Goal: Go to known website: Access a specific website the user already knows

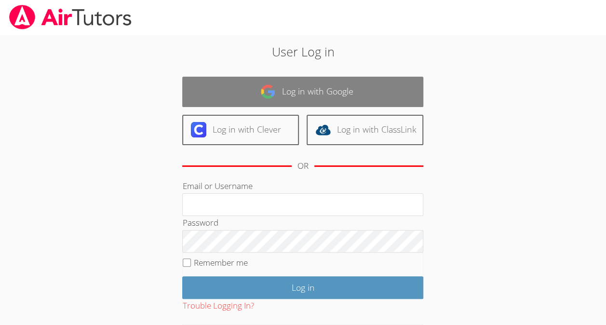
click at [374, 91] on link "Log in with Google" at bounding box center [302, 92] width 241 height 30
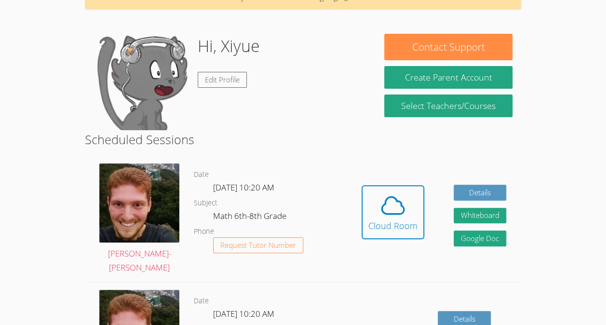
scroll to position [57, 0]
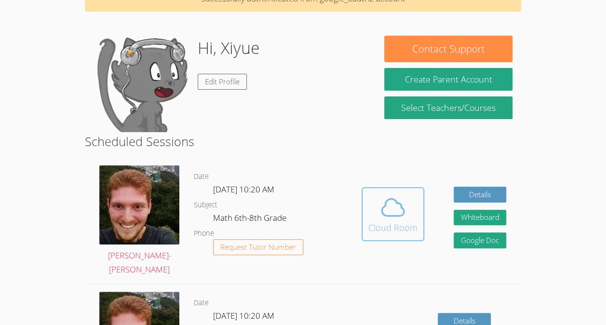
click at [391, 217] on icon at bounding box center [392, 207] width 27 height 27
